Goal: Find specific page/section

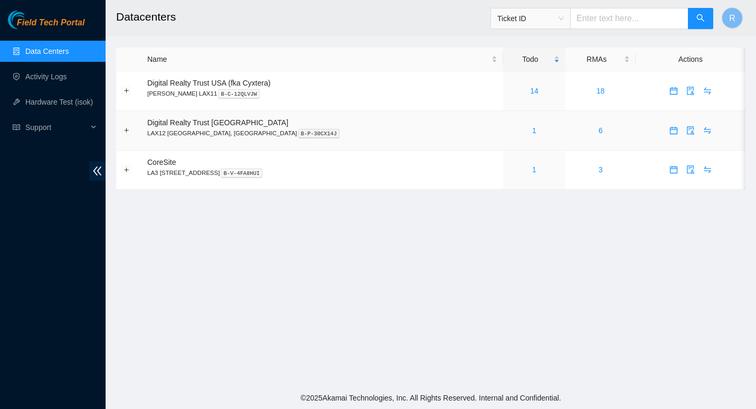
click at [509, 130] on div "1" at bounding box center [534, 131] width 51 height 12
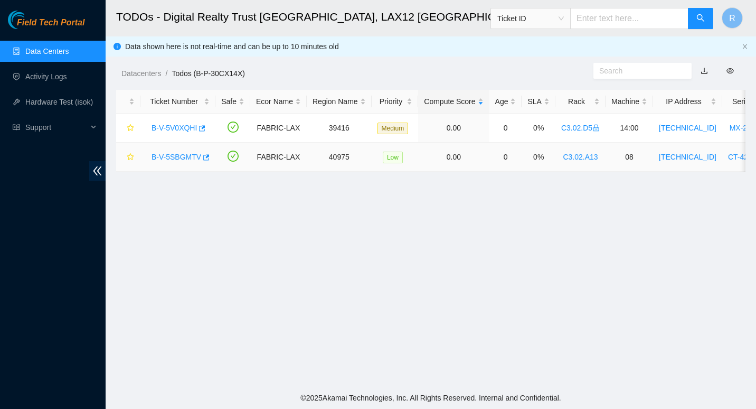
click at [168, 153] on link "B-V-5SBGMTV" at bounding box center [176, 157] width 50 height 8
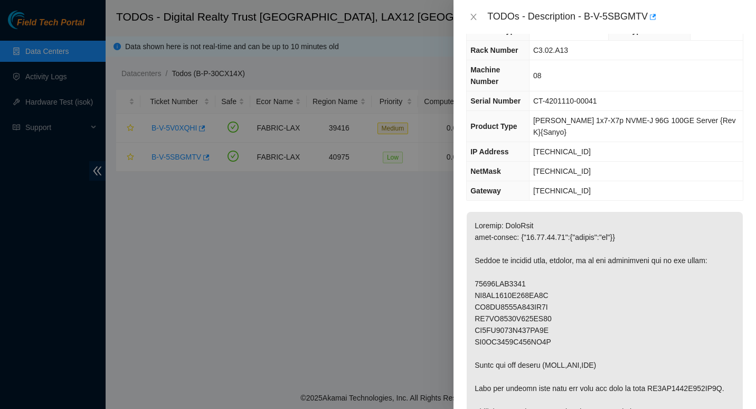
scroll to position [25, 0]
